Goal: Task Accomplishment & Management: Use online tool/utility

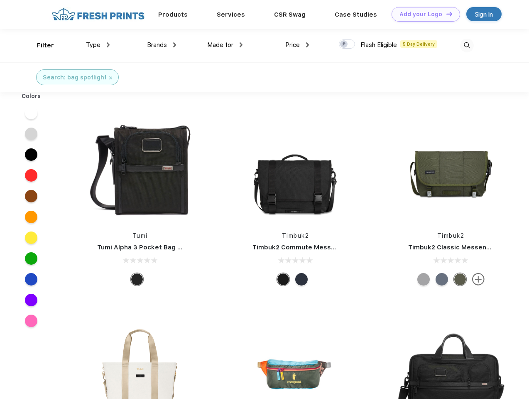
scroll to position [0, 0]
click at [423, 14] on link "Add your Logo Design Tool" at bounding box center [426, 14] width 69 height 15
click at [0, 0] on div "Design Tool" at bounding box center [0, 0] width 0 height 0
click at [446, 14] on link "Add your Logo Design Tool" at bounding box center [426, 14] width 69 height 15
click at [40, 45] on div "Filter" at bounding box center [45, 46] width 17 height 10
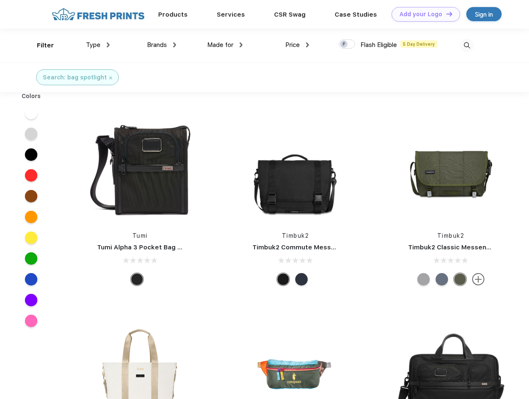
click at [98, 45] on span "Type" at bounding box center [93, 44] width 15 height 7
click at [162, 45] on span "Brands" at bounding box center [157, 44] width 20 height 7
click at [225, 45] on span "Made for" at bounding box center [220, 44] width 26 height 7
click at [297, 45] on span "Price" at bounding box center [292, 44] width 15 height 7
click at [347, 44] on div at bounding box center [347, 43] width 16 height 9
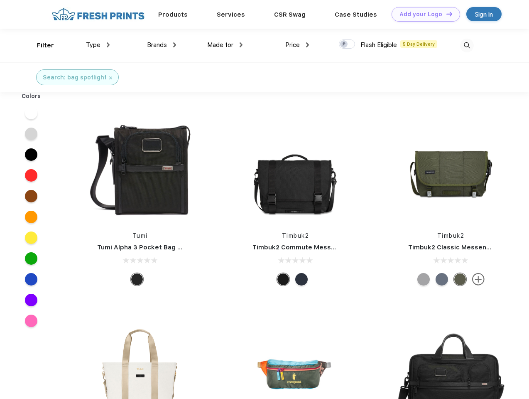
click at [344, 44] on input "checkbox" at bounding box center [341, 41] width 5 height 5
click at [467, 45] on img at bounding box center [467, 46] width 14 height 14
